Goal: Contribute content

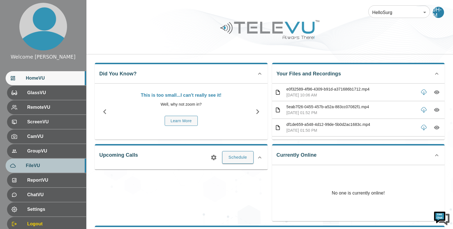
click at [35, 167] on span "FileVU" at bounding box center [54, 165] width 56 height 7
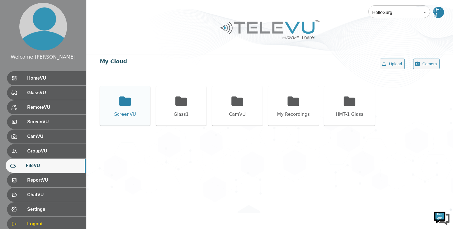
click at [123, 105] on icon at bounding box center [125, 101] width 12 height 9
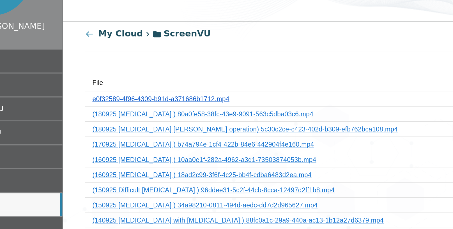
click at [167, 100] on link "e0f32589-4f96-4309-b91d-a371686b1712.mp4" at bounding box center [145, 101] width 83 height 4
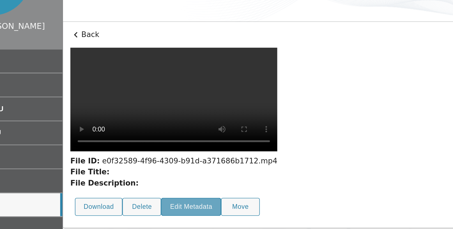
click at [159, 162] on button "Edit Metadata" at bounding box center [164, 167] width 36 height 11
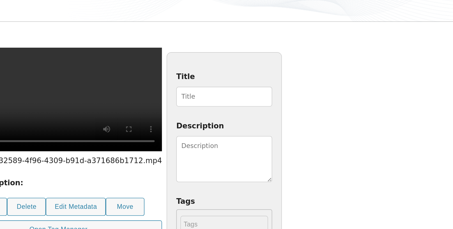
click at [284, 100] on input "Title" at bounding box center [255, 100] width 58 height 12
type input "190925 [MEDICAL_DATA]"
click at [284, 131] on textarea "Description" at bounding box center [255, 138] width 58 height 28
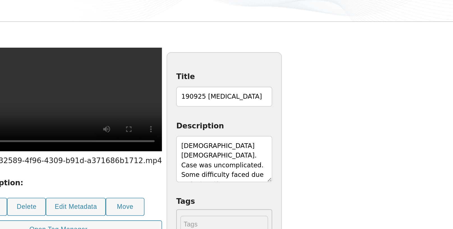
click at [284, 148] on textarea "[DEMOGRAPHIC_DATA] [DEMOGRAPHIC_DATA]. Case was uncomplicated. Some difficulty …" at bounding box center [255, 138] width 58 height 28
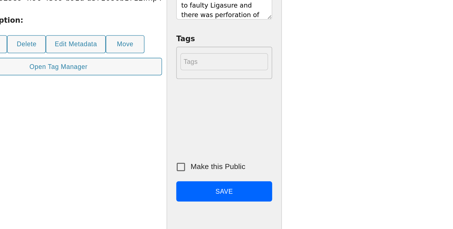
scroll to position [52, 0]
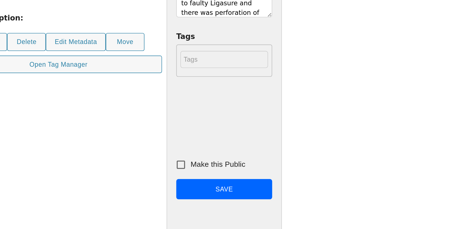
type textarea "[DEMOGRAPHIC_DATA] [DEMOGRAPHIC_DATA]. Case was uncomplicated. Some difficulty …"
click at [234, 190] on input "Make this Public" at bounding box center [229, 190] width 12 height 12
checkbox input "true"
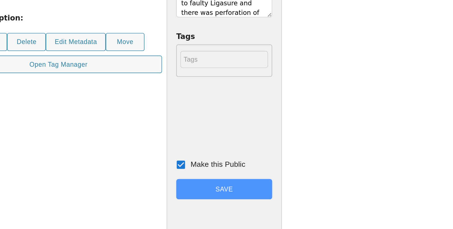
click at [284, 207] on button "Save" at bounding box center [255, 205] width 58 height 13
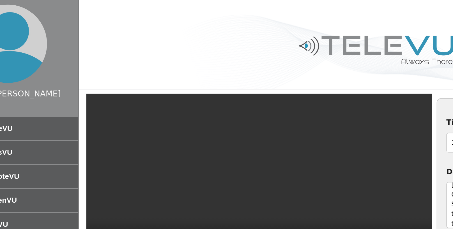
scroll to position [0, 0]
